Goal: Book appointment/travel/reservation

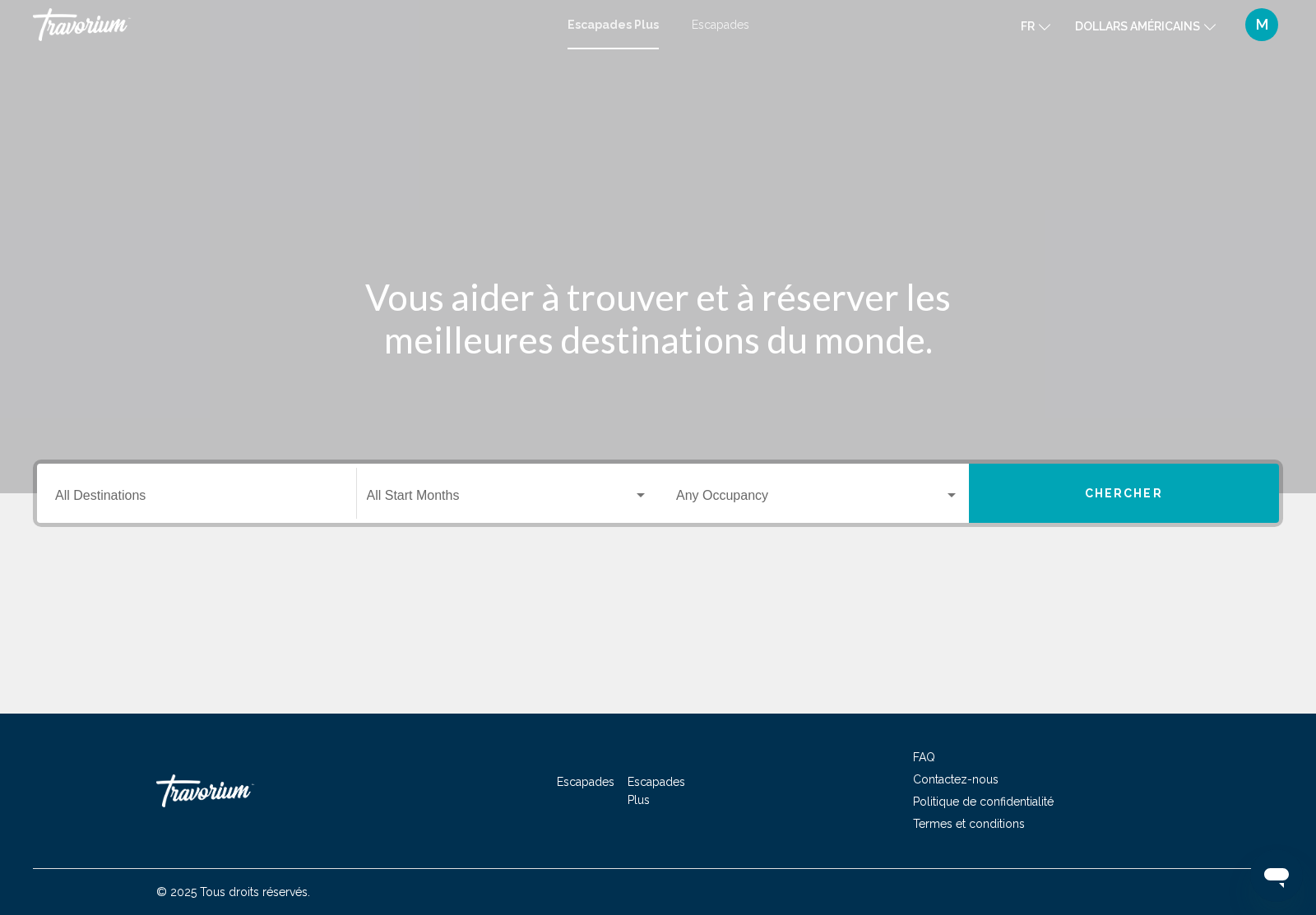
click at [681, 285] on h1 "Vous aider à trouver et à réserver les meilleures destinations du monde." at bounding box center [658, 318] width 617 height 86
click at [532, 314] on h1 "Vous aider à trouver et à réserver les meilleures destinations du monde." at bounding box center [658, 318] width 617 height 86
click at [718, 21] on font "Escapades" at bounding box center [720, 25] width 58 height 13
click at [136, 493] on input "Destination All Destinations" at bounding box center [197, 499] width 283 height 15
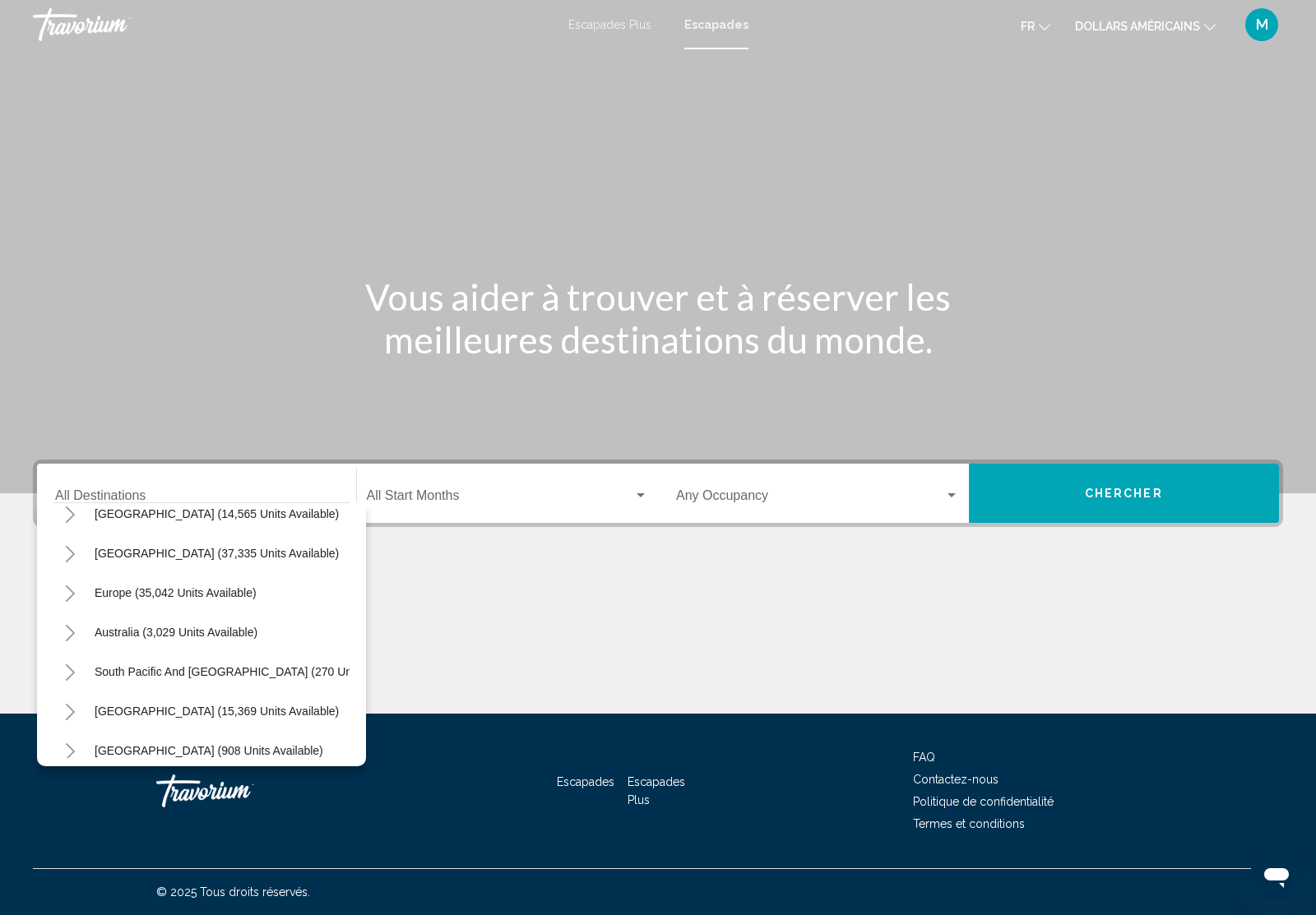
scroll to position [92, 0]
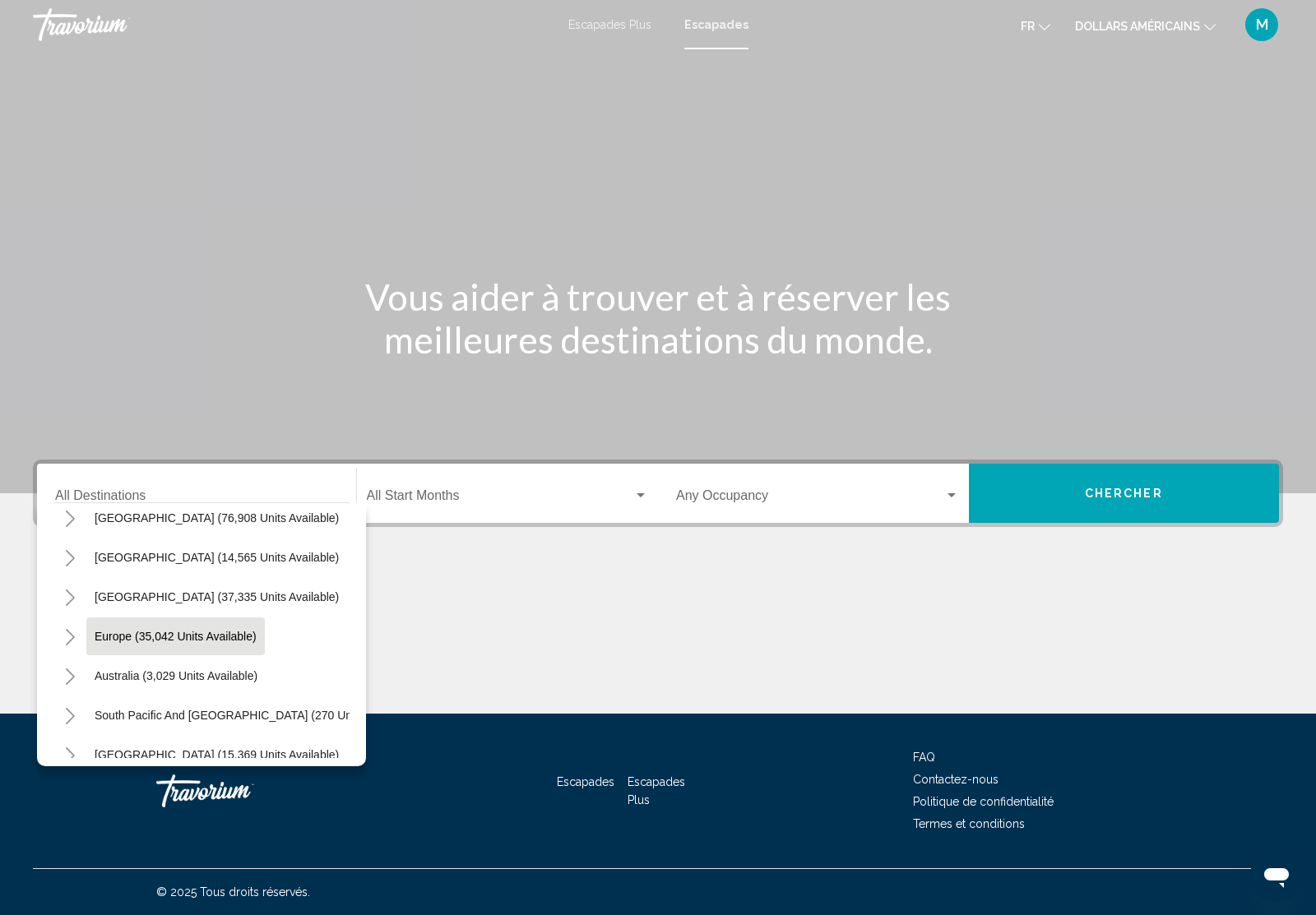
click at [222, 641] on span "Europe (35,042 units available)" at bounding box center [176, 636] width 162 height 13
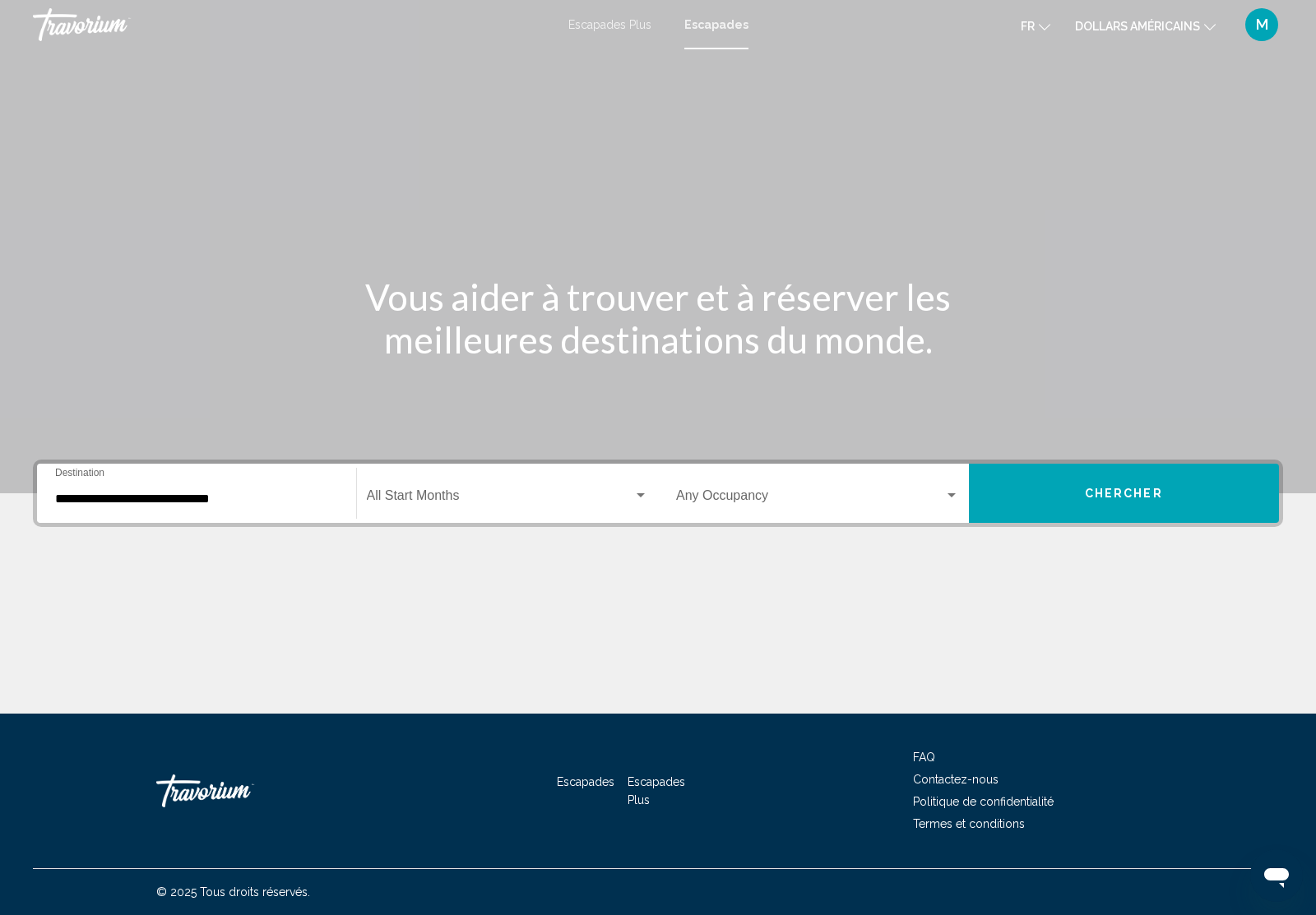
click at [244, 486] on div "**********" at bounding box center [197, 494] width 283 height 51
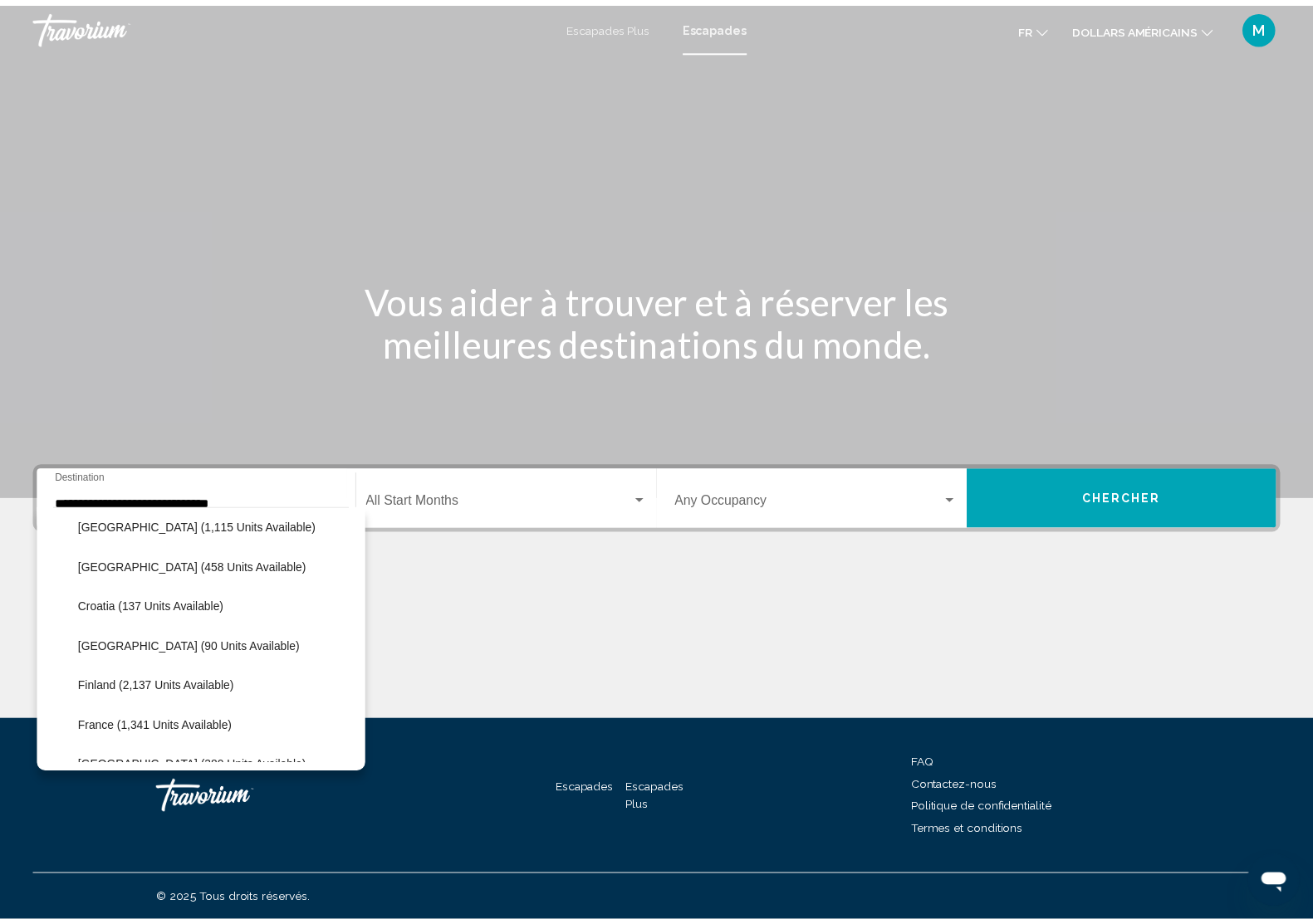
scroll to position [370, 0]
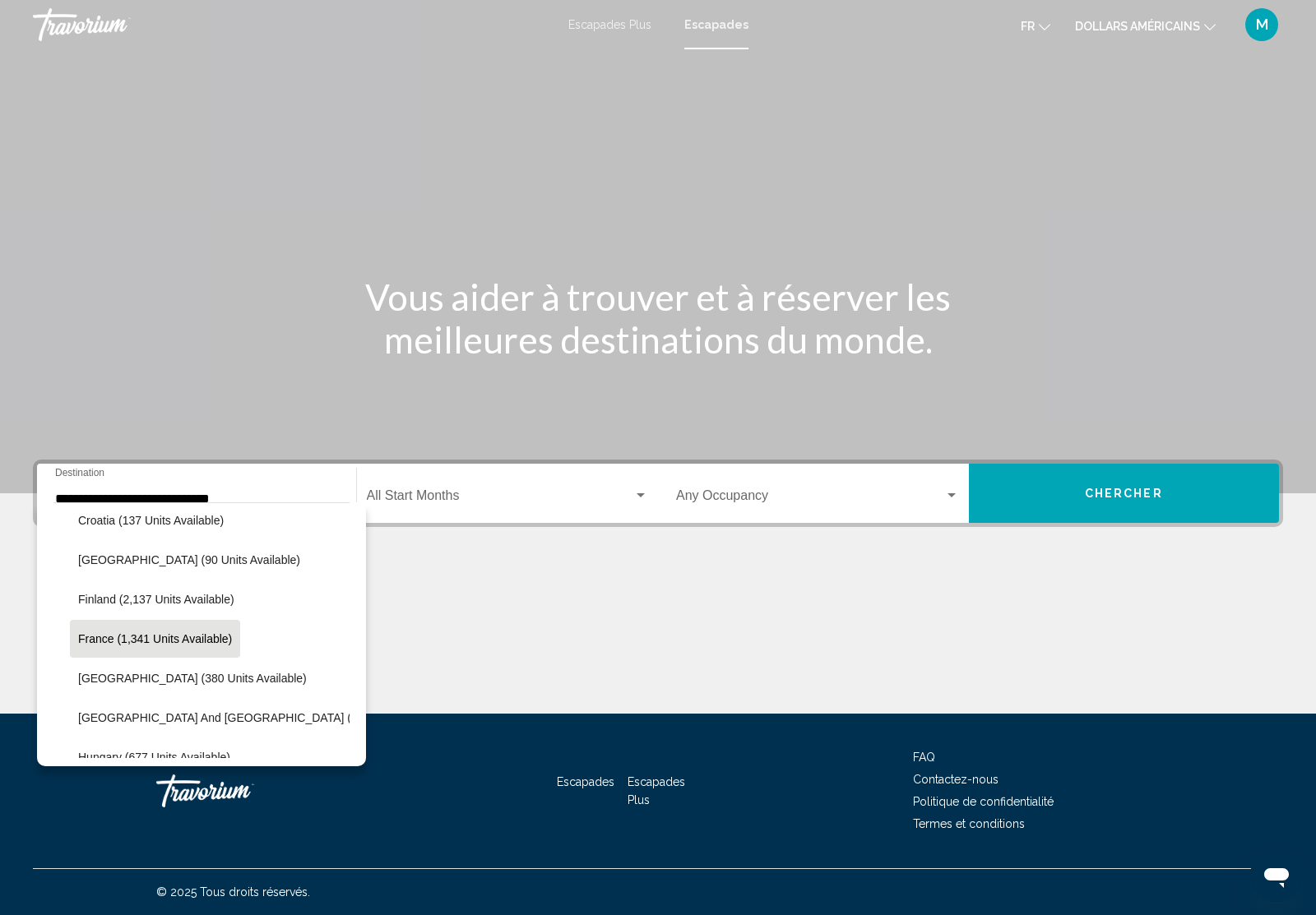
click at [193, 630] on button "France (1,341 units available)" at bounding box center [154, 638] width 170 height 38
type input "**********"
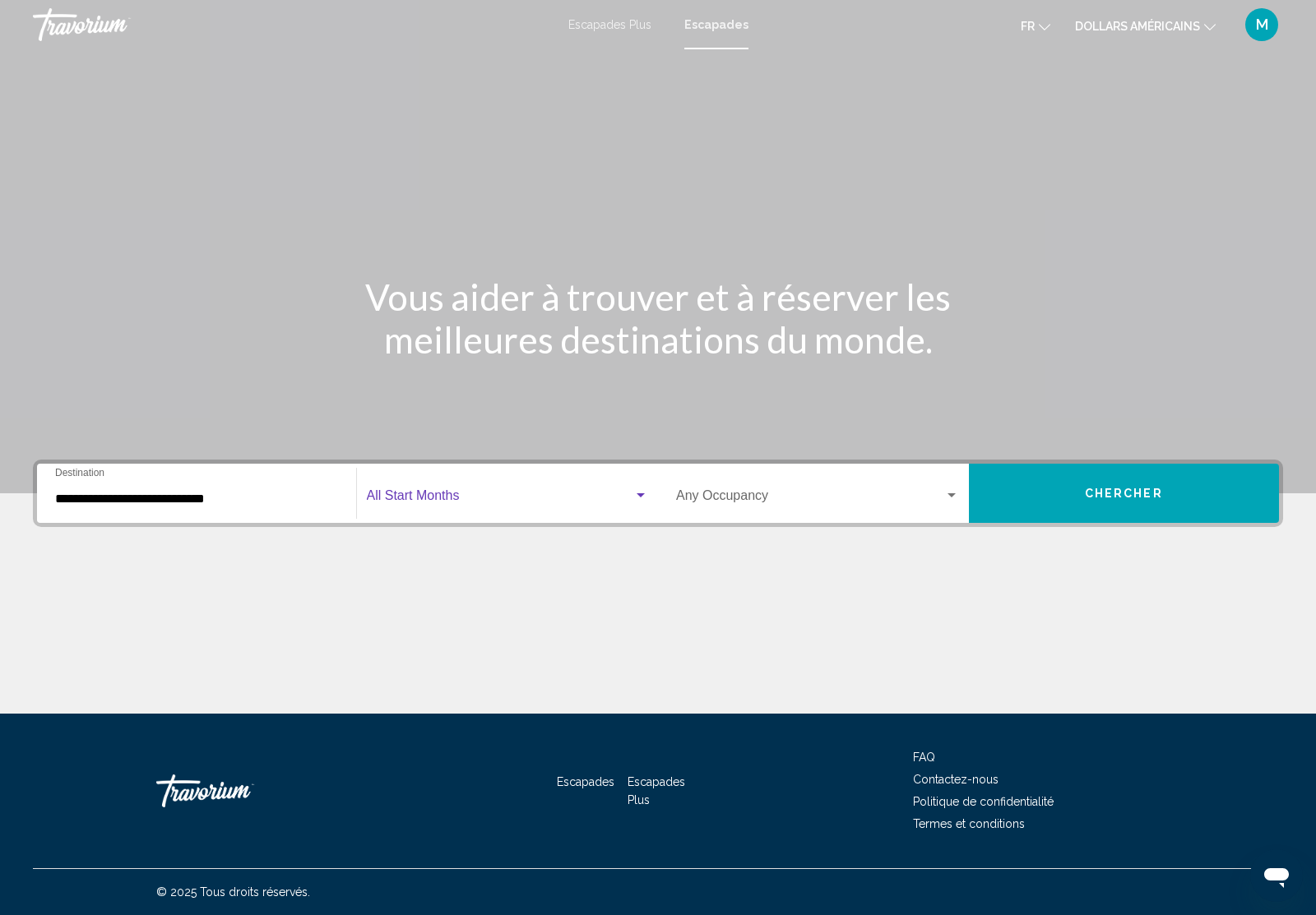
click at [644, 496] on div "Search widget" at bounding box center [640, 495] width 8 height 4
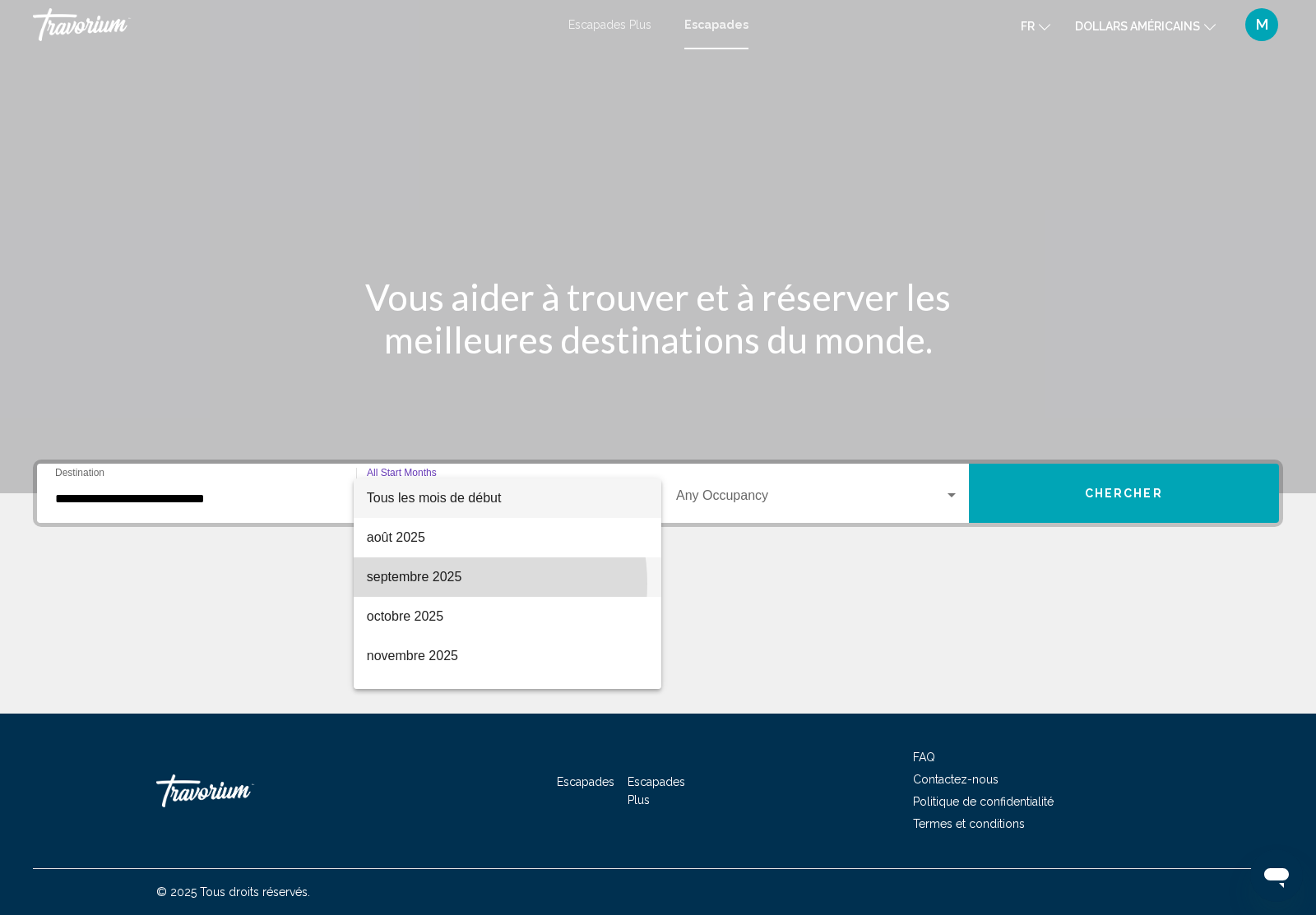
click at [446, 584] on font "septembre 2025" at bounding box center [415, 577] width 96 height 14
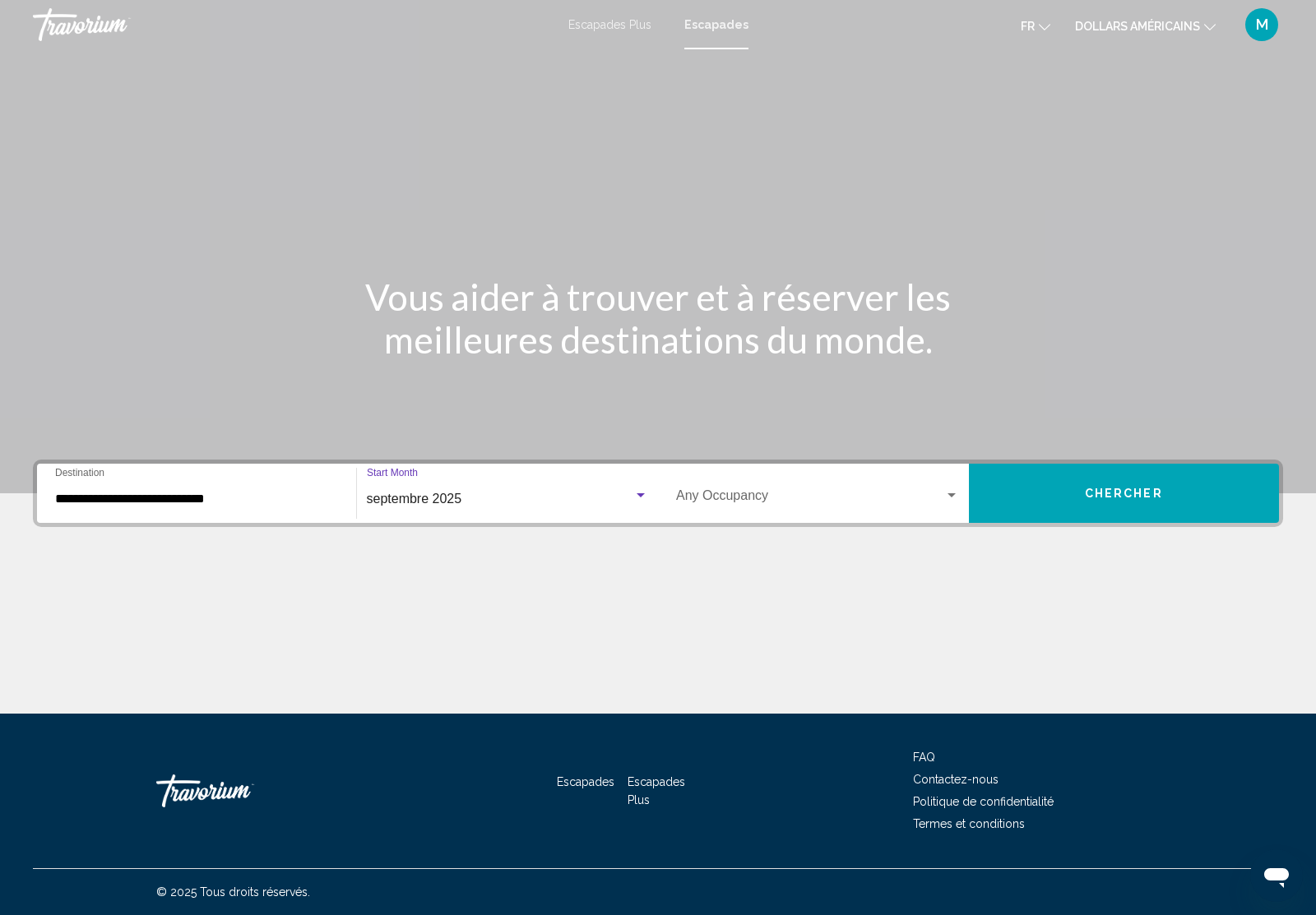
click at [948, 491] on div "Search widget" at bounding box center [951, 496] width 15 height 13
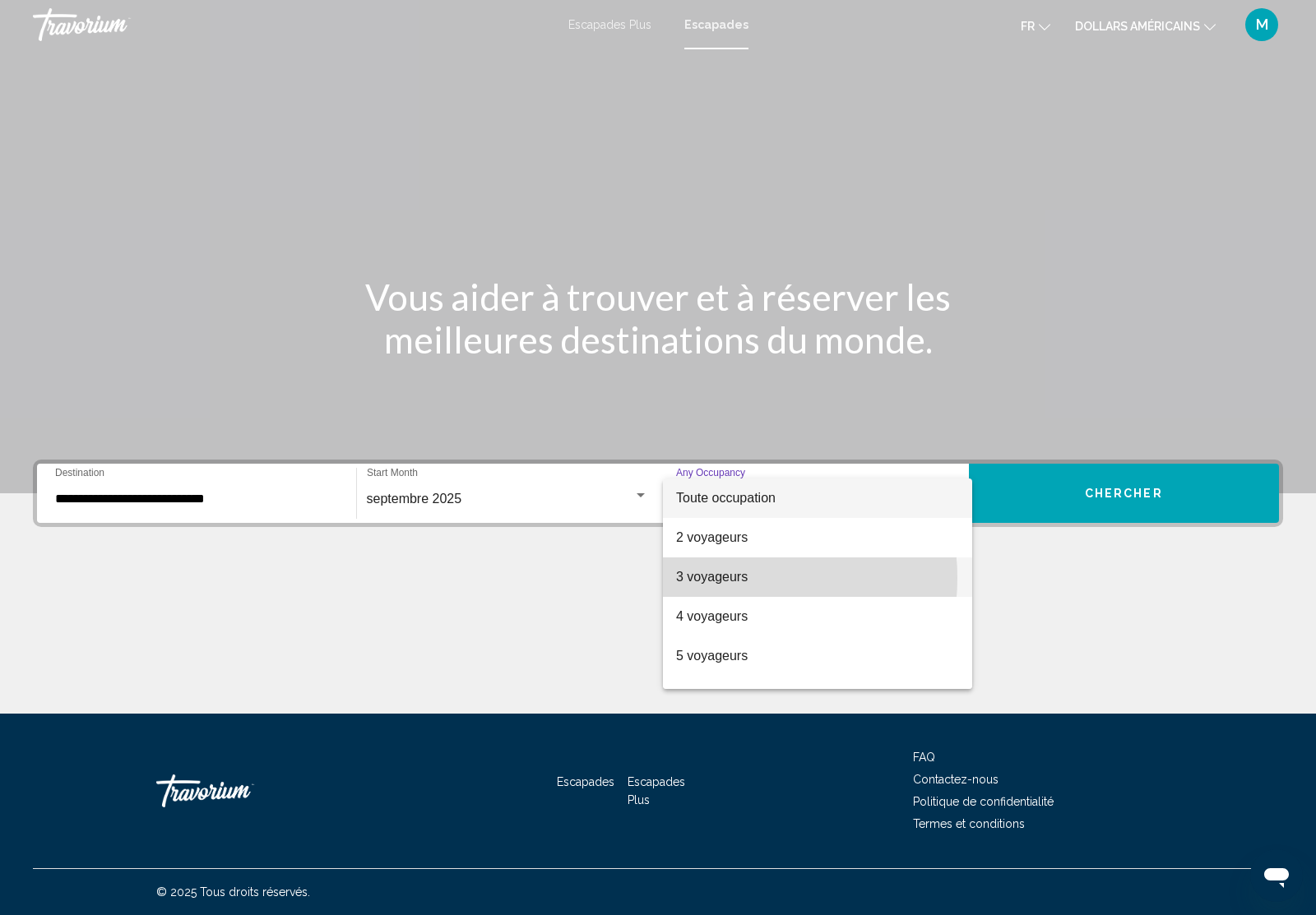
click at [722, 578] on font "3 voyageurs" at bounding box center [712, 577] width 72 height 14
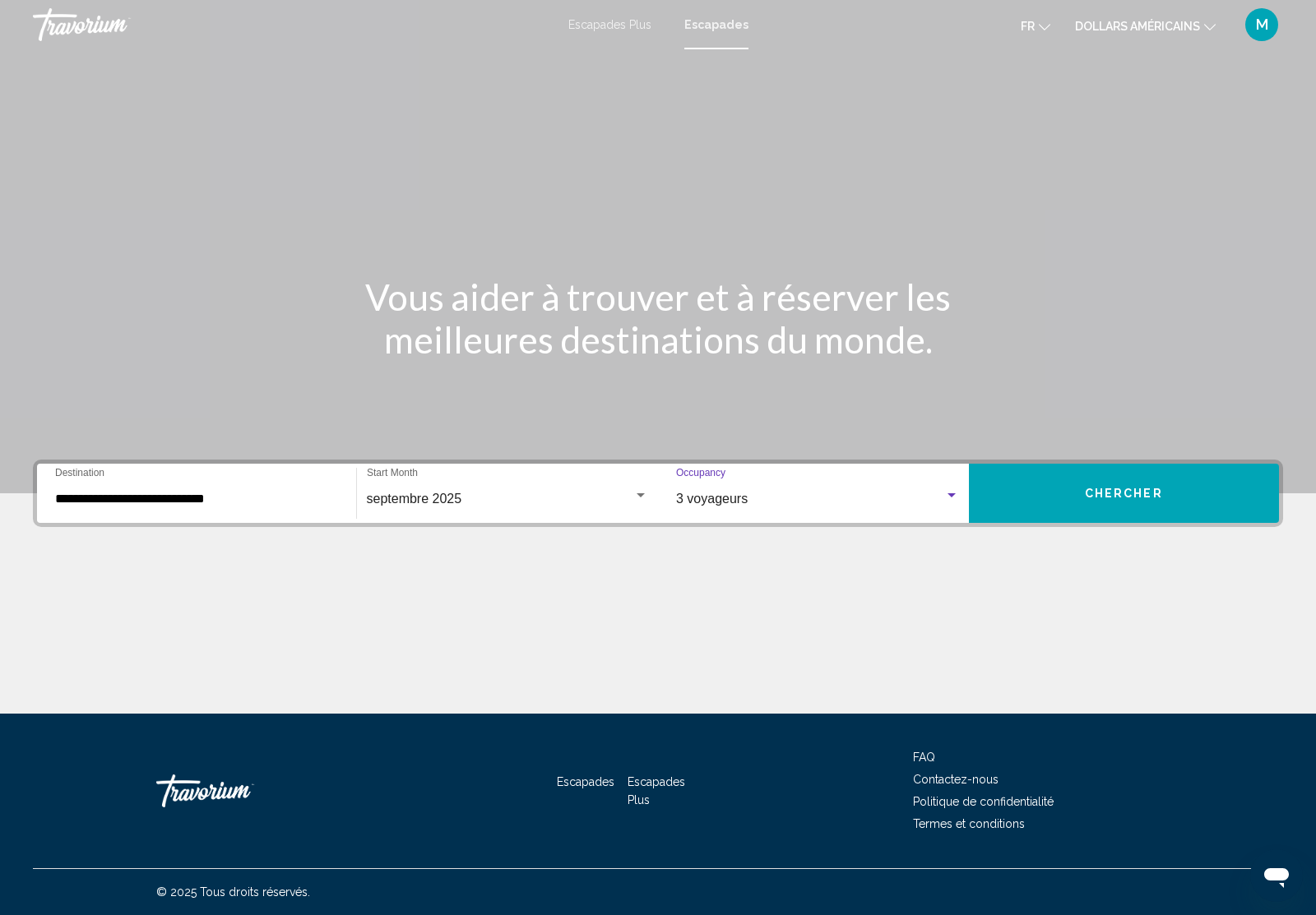
click at [1110, 487] on span "Chercher" at bounding box center [1123, 494] width 78 height 13
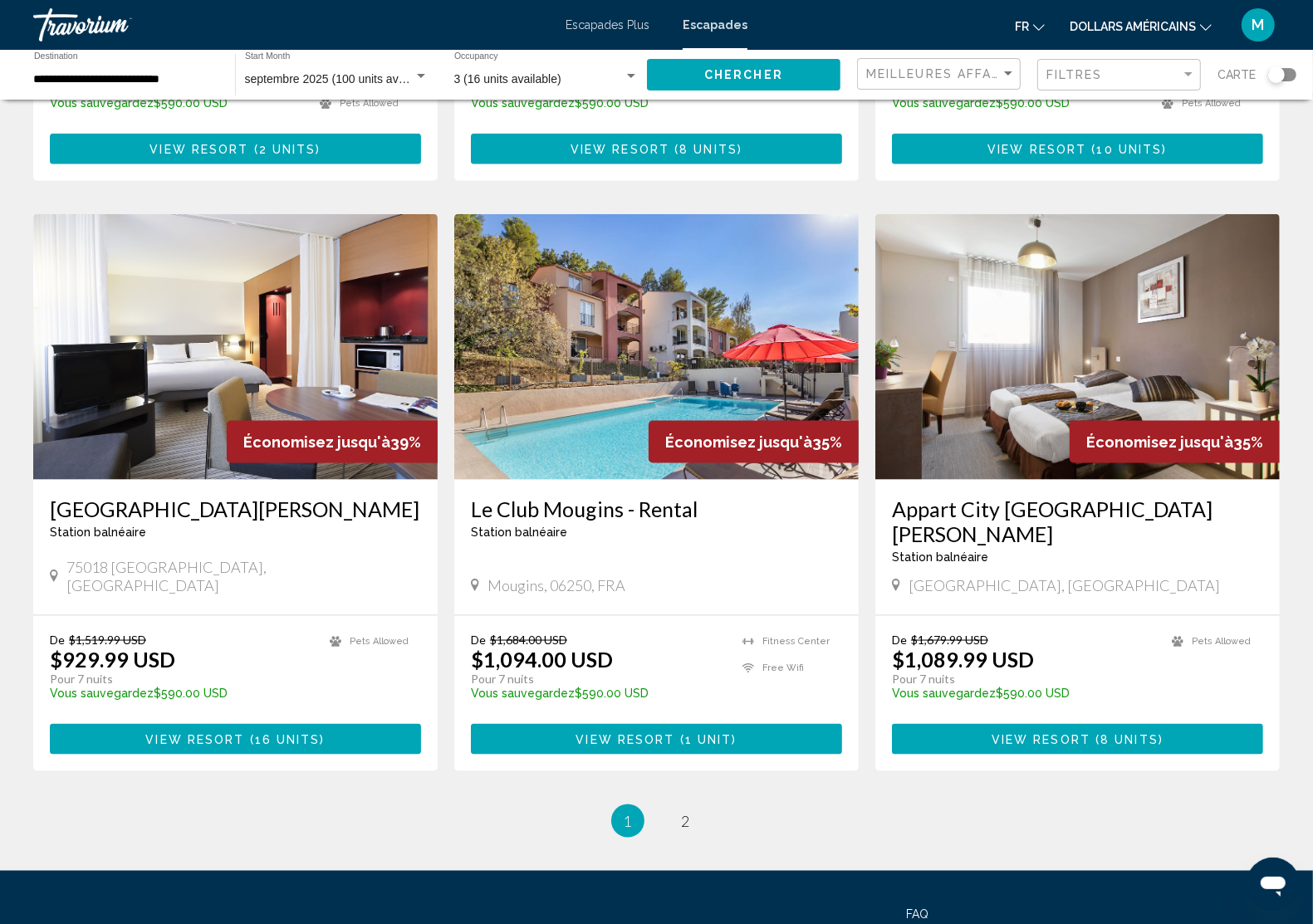
scroll to position [1783, 0]
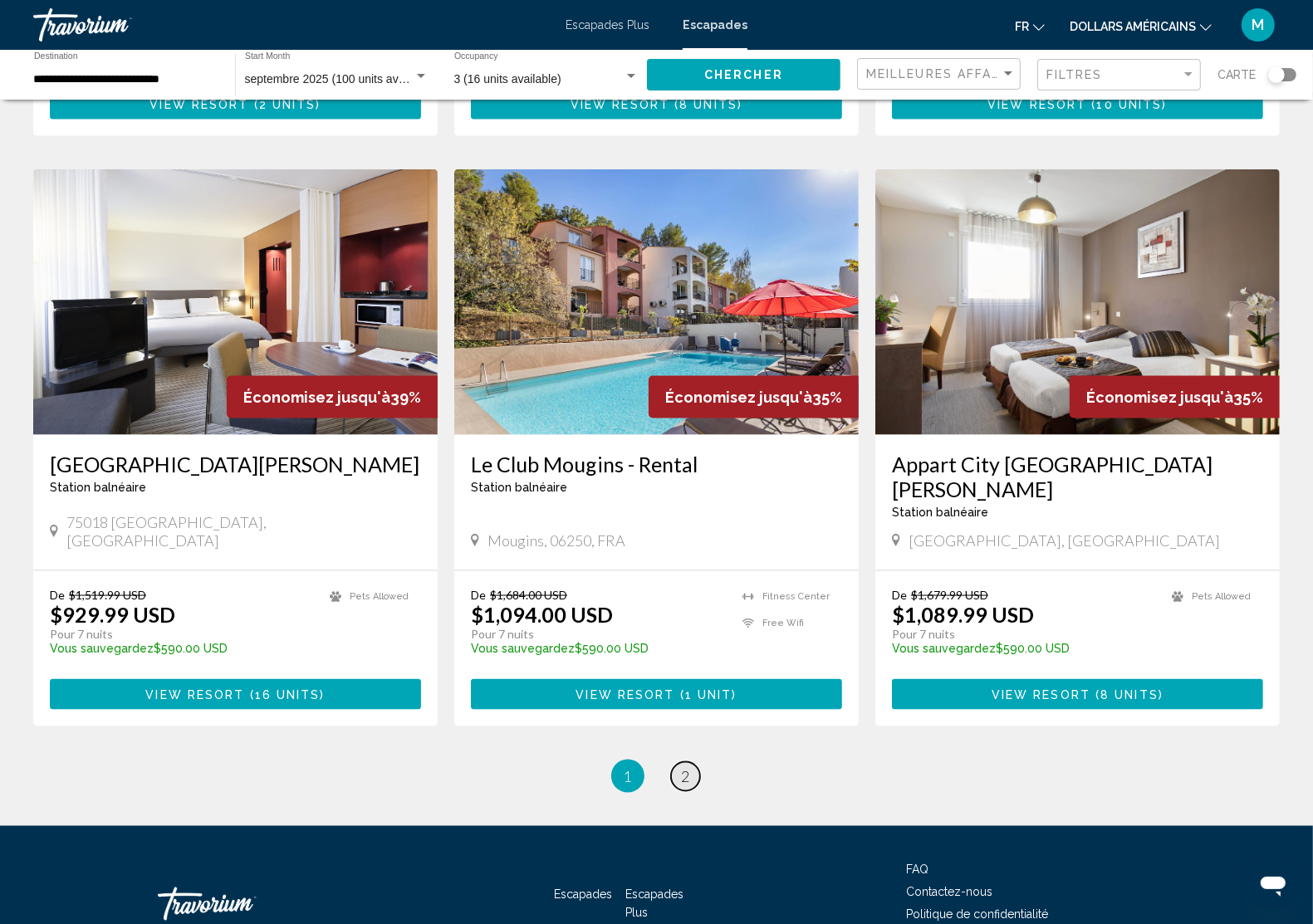
click at [686, 767] on span "2" at bounding box center [685, 776] width 8 height 19
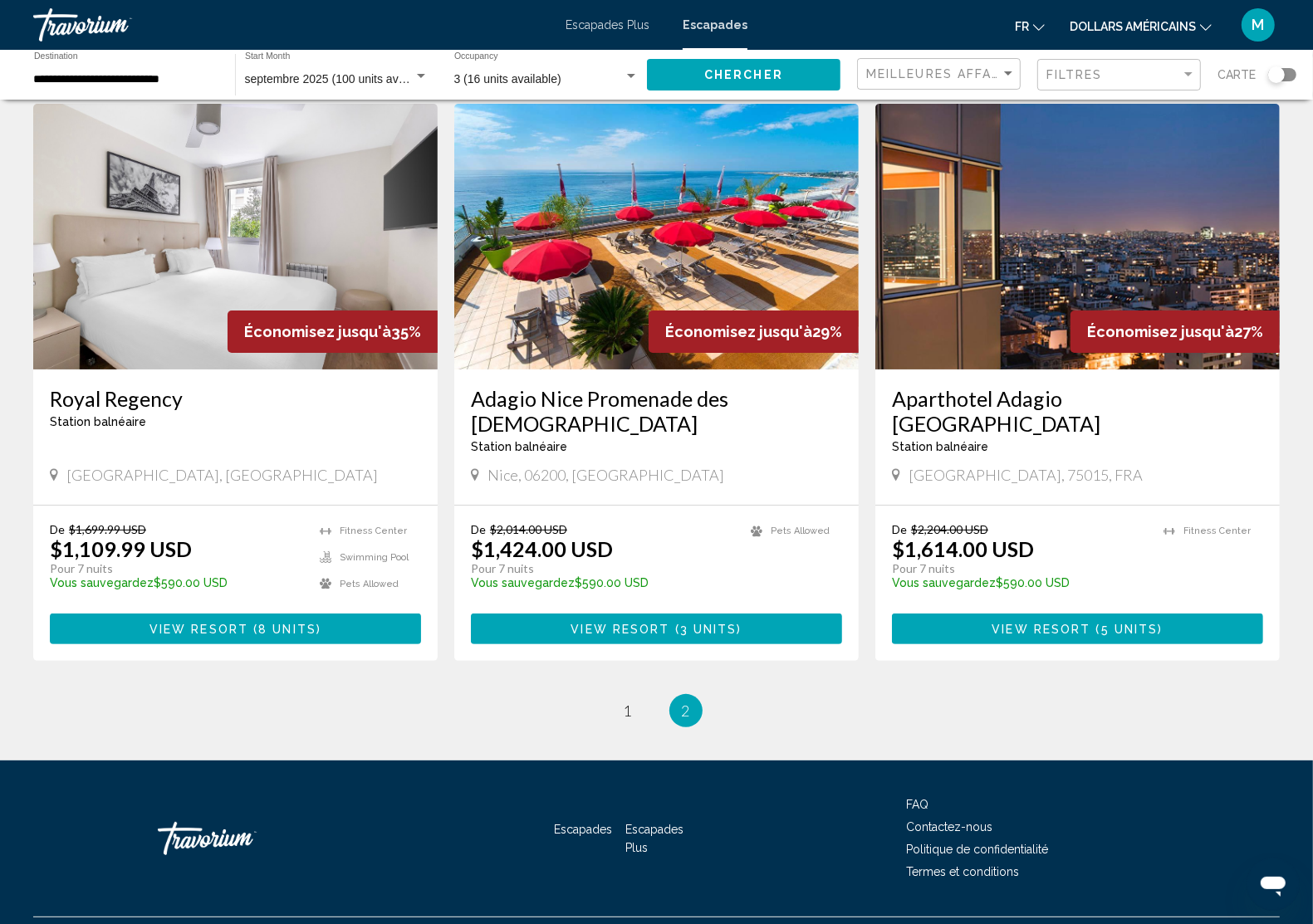
scroll to position [85, 0]
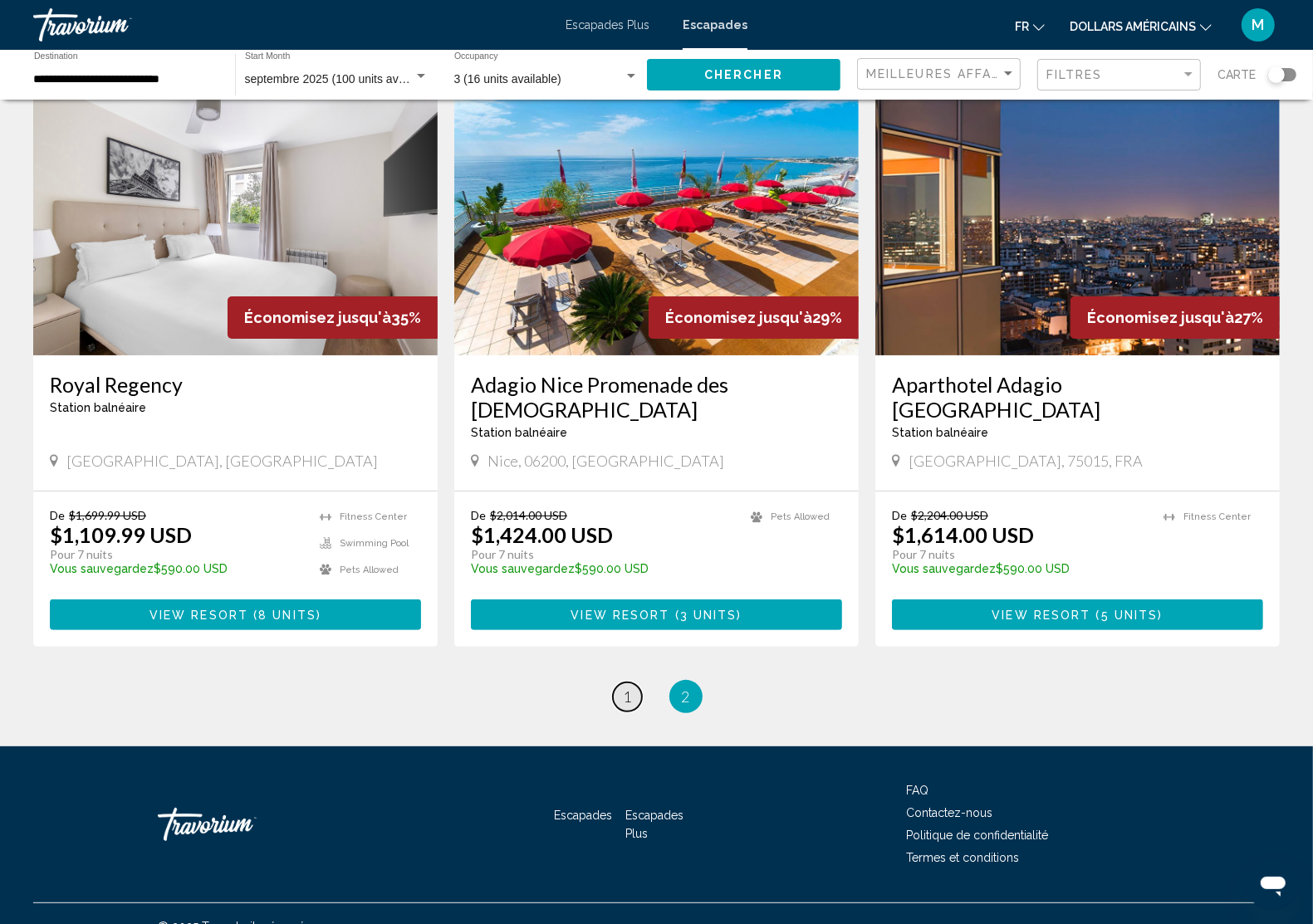
click at [627, 687] on span "1" at bounding box center [627, 696] width 8 height 19
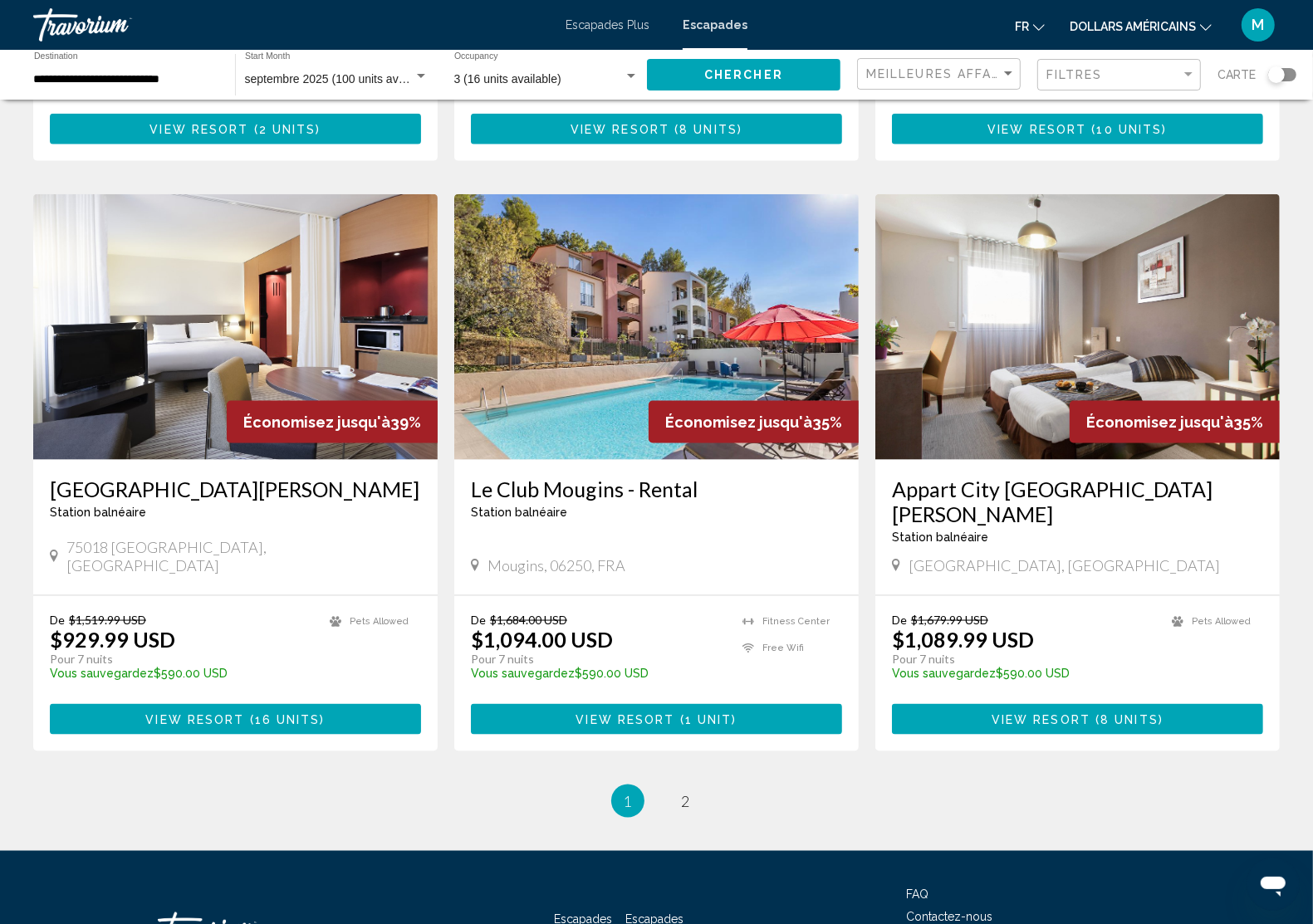
scroll to position [1783, 0]
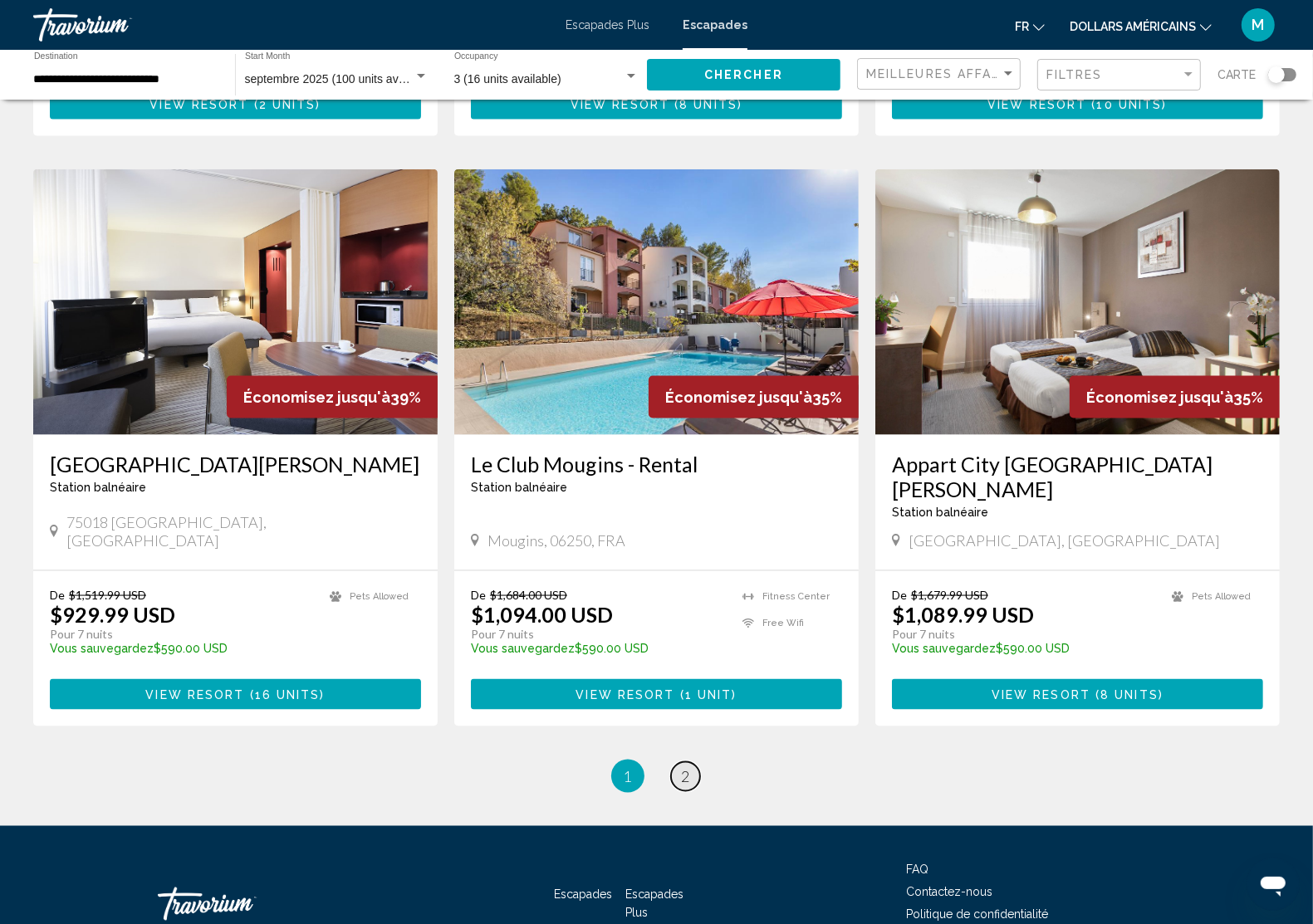
click at [682, 767] on span "2" at bounding box center [685, 776] width 8 height 19
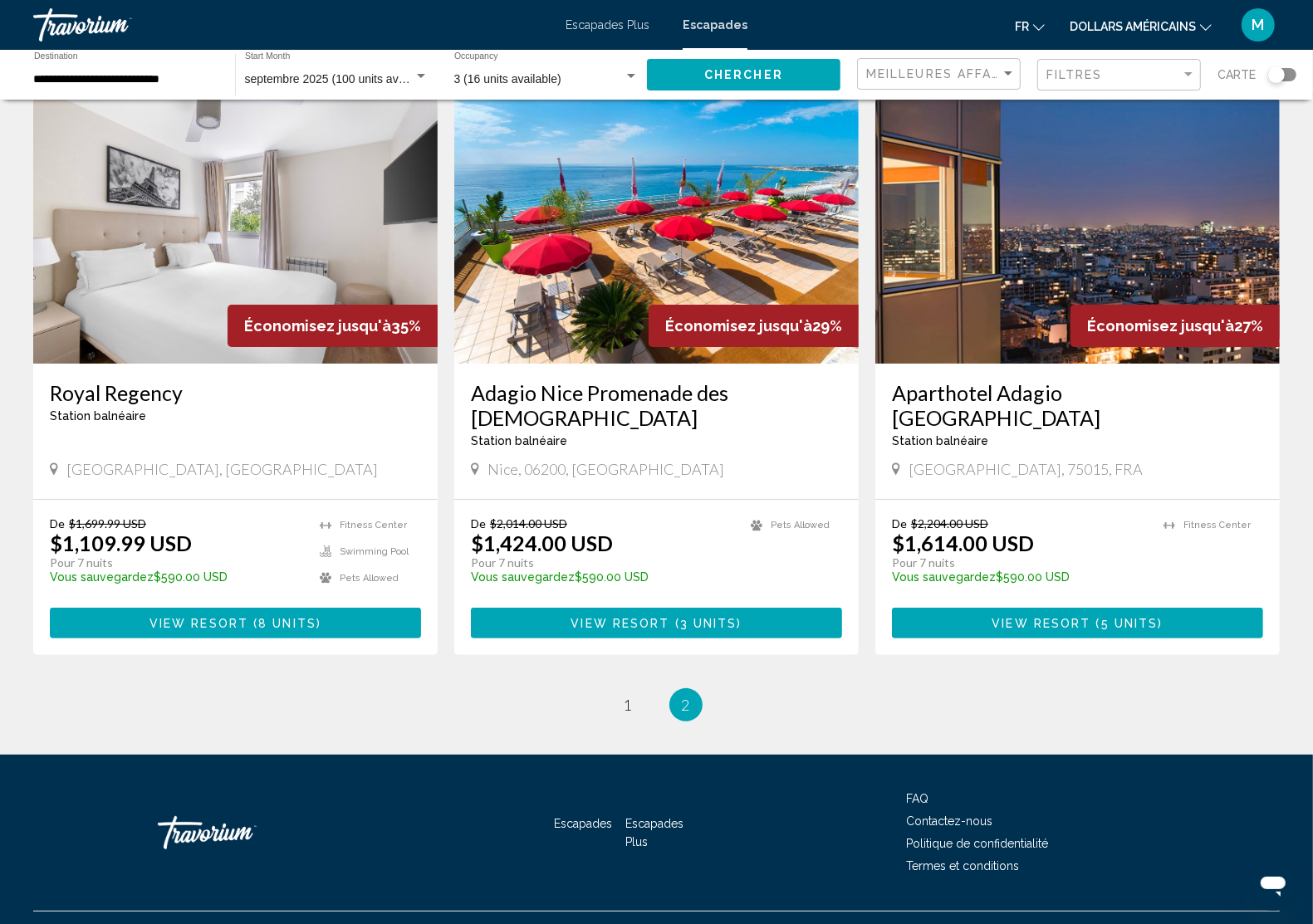
scroll to position [85, 0]
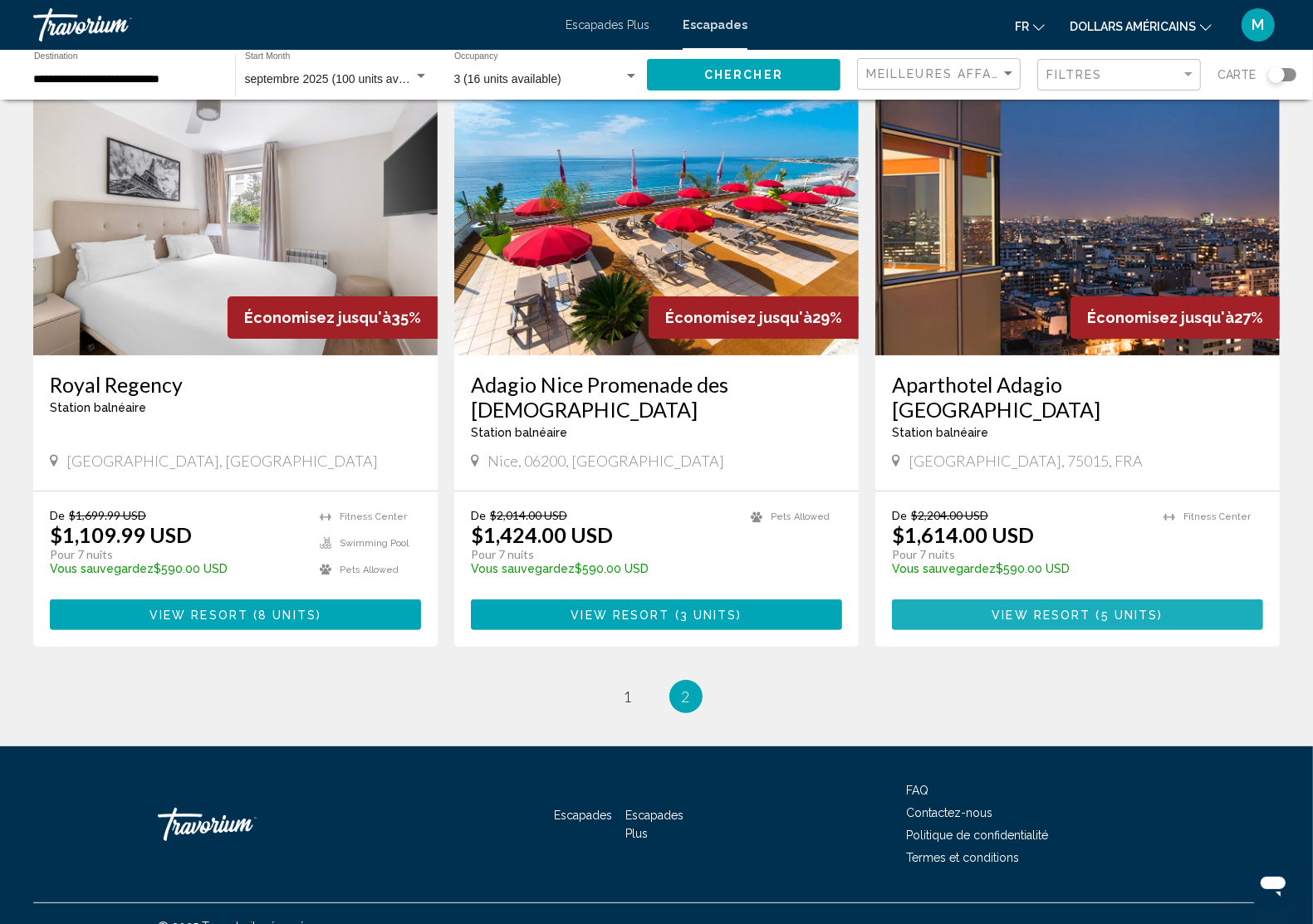
click at [1046, 608] on span "View Resort" at bounding box center [1041, 615] width 98 height 13
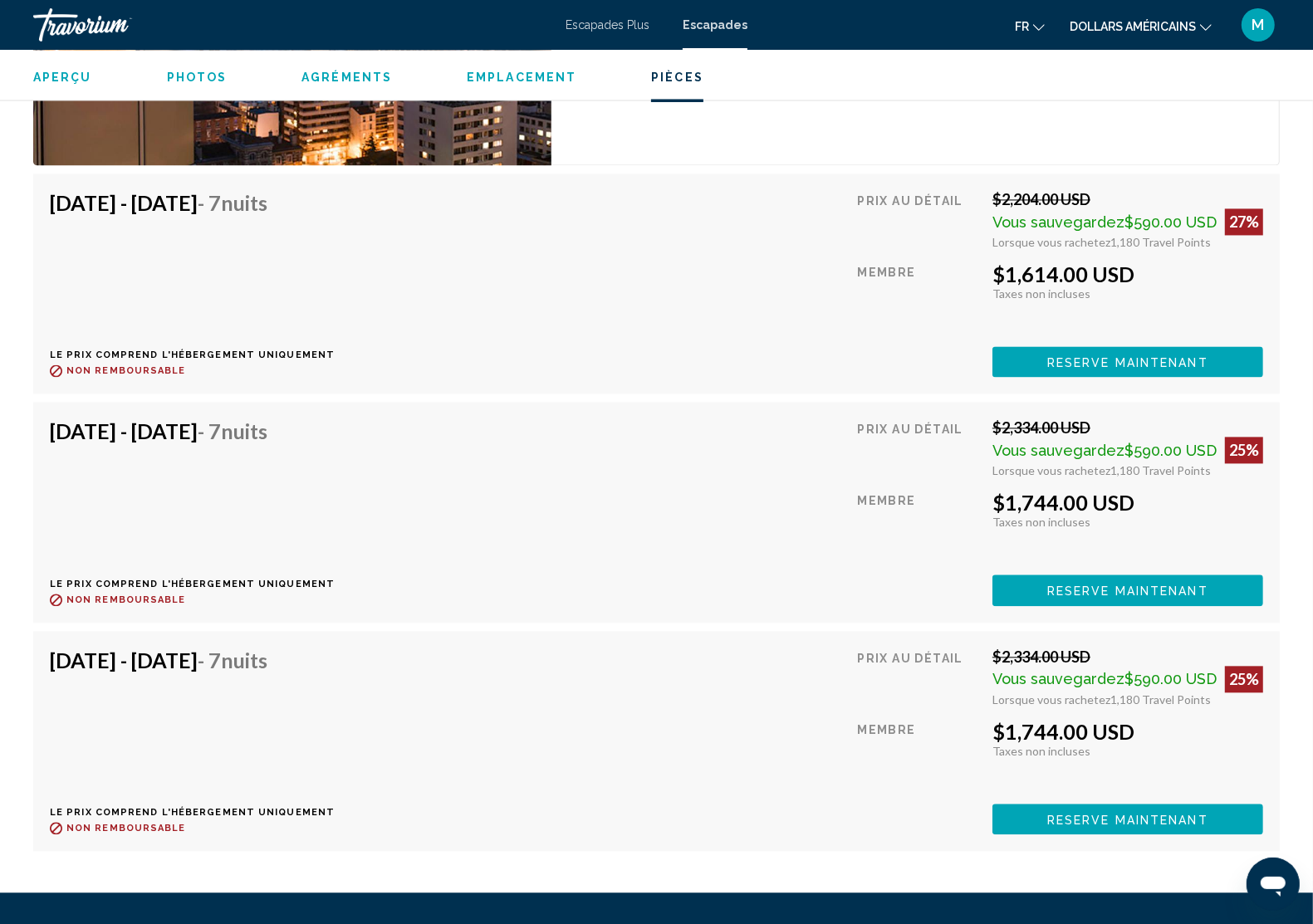
scroll to position [2776, 0]
